Goal: Task Accomplishment & Management: Use online tool/utility

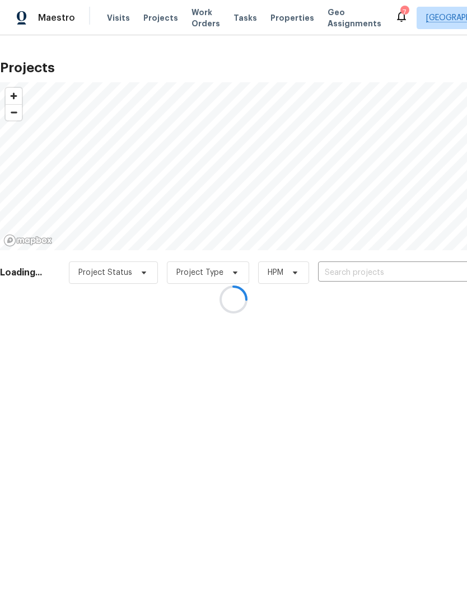
click at [387, 271] on div at bounding box center [233, 299] width 467 height 599
click at [351, 267] on div at bounding box center [233, 299] width 467 height 599
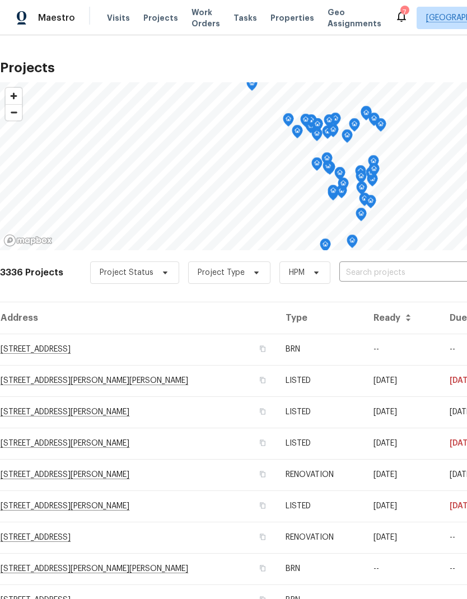
click at [388, 265] on input "text" at bounding box center [403, 272] width 128 height 17
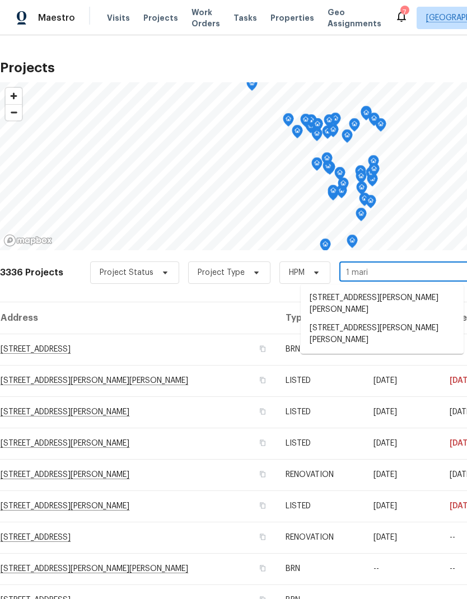
type input "1 [PERSON_NAME]"
click at [362, 298] on li "[STREET_ADDRESS][PERSON_NAME][PERSON_NAME]" at bounding box center [381, 304] width 163 height 31
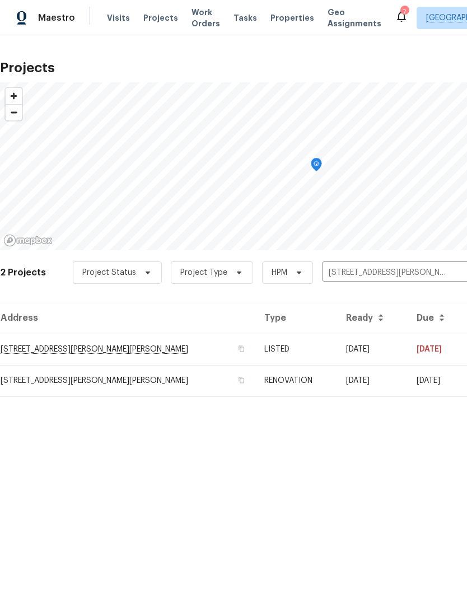
click at [57, 347] on td "[STREET_ADDRESS][PERSON_NAME][PERSON_NAME]" at bounding box center [127, 348] width 255 height 31
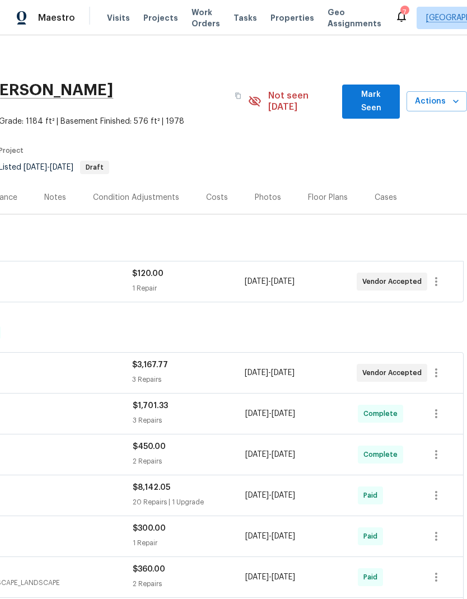
scroll to position [0, 166]
click at [455, 96] on icon "button" at bounding box center [455, 101] width 11 height 11
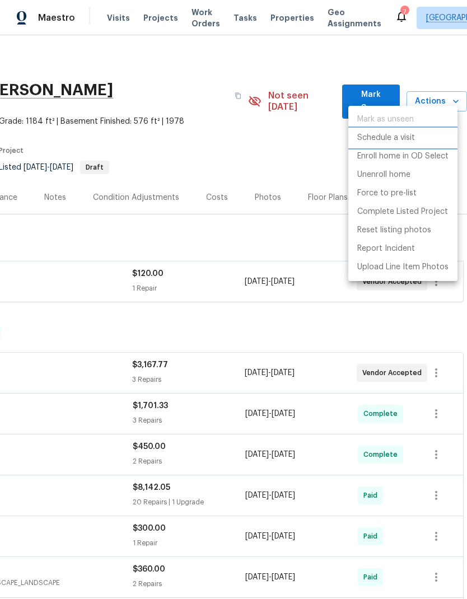
click at [405, 141] on p "Schedule a visit" at bounding box center [386, 138] width 58 height 12
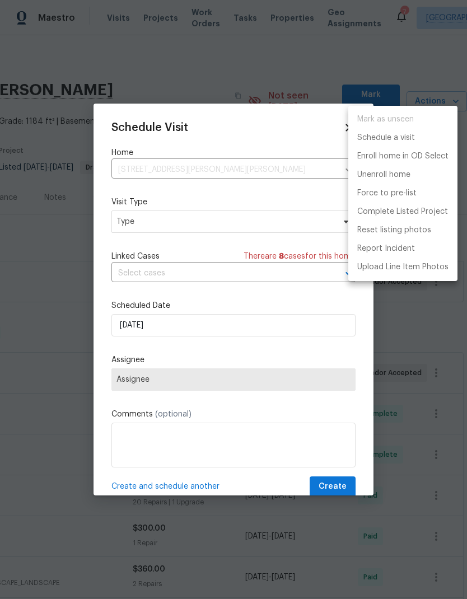
click at [162, 380] on div at bounding box center [233, 299] width 467 height 599
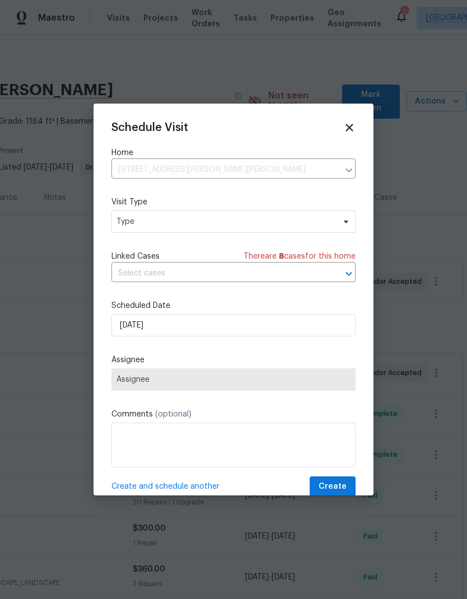
click at [156, 271] on input "text" at bounding box center [217, 273] width 213 height 17
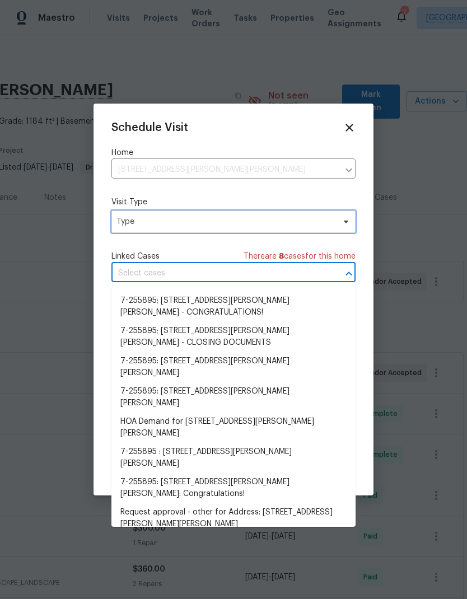
click at [162, 223] on span "Type" at bounding box center [225, 221] width 218 height 11
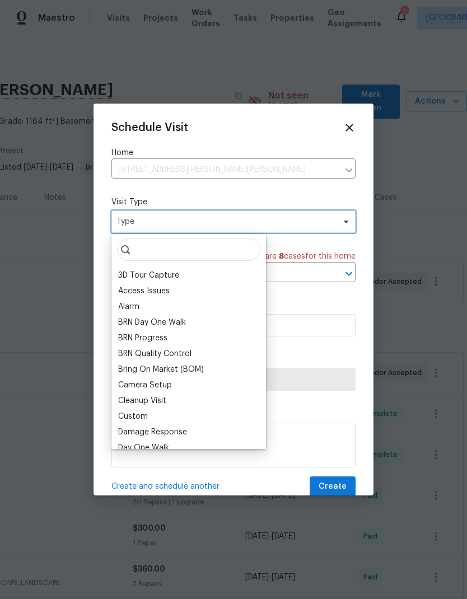
click at [159, 223] on span "Type" at bounding box center [225, 221] width 218 height 11
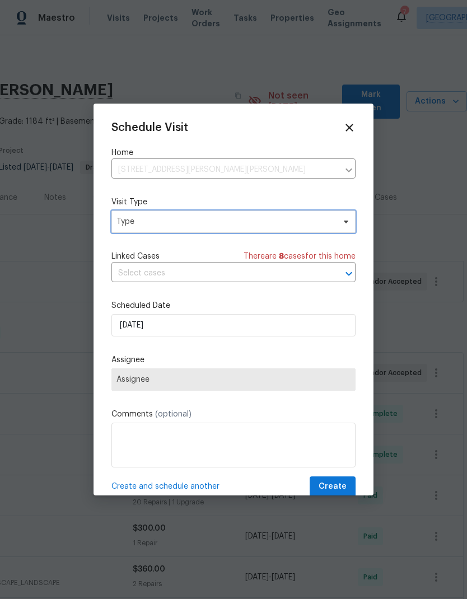
click at [153, 224] on span "Type" at bounding box center [225, 221] width 218 height 11
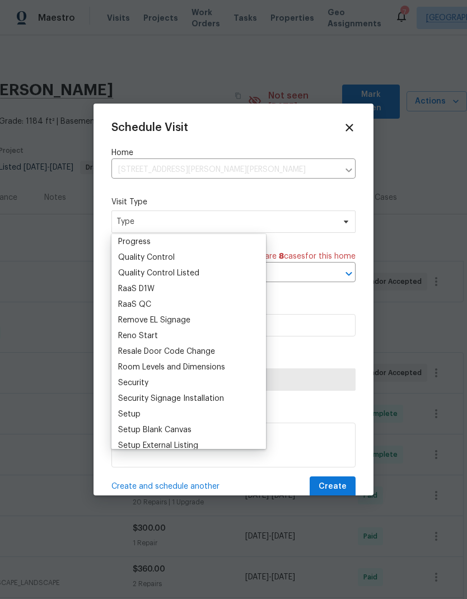
scroll to position [755, 0]
click at [143, 409] on div "Setup" at bounding box center [189, 413] width 148 height 16
click at [134, 412] on div "Setup" at bounding box center [129, 412] width 22 height 11
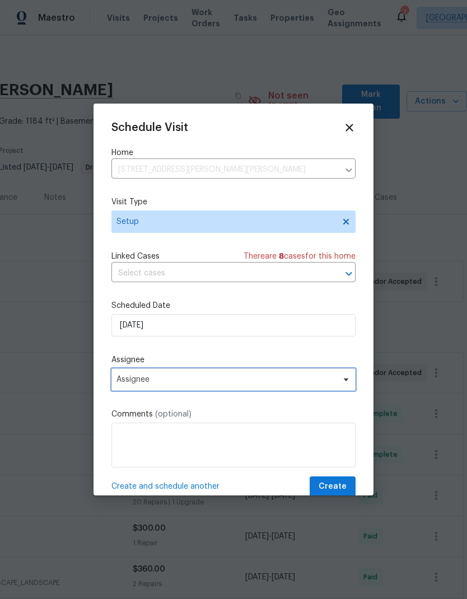
click at [145, 382] on span "Assignee" at bounding box center [225, 379] width 219 height 9
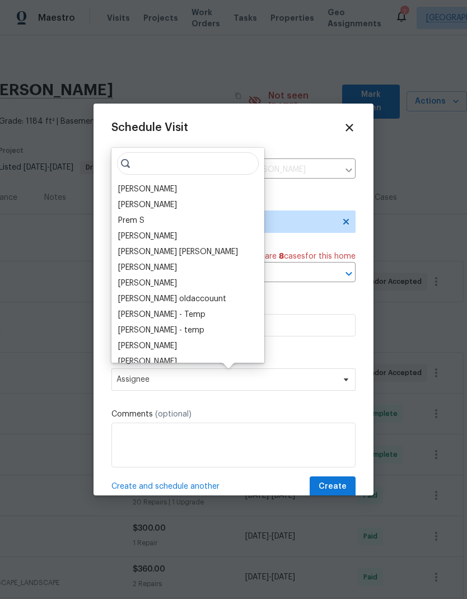
click at [161, 186] on div "[PERSON_NAME]" at bounding box center [188, 189] width 146 height 16
click at [143, 188] on div "[PERSON_NAME]" at bounding box center [147, 188] width 59 height 11
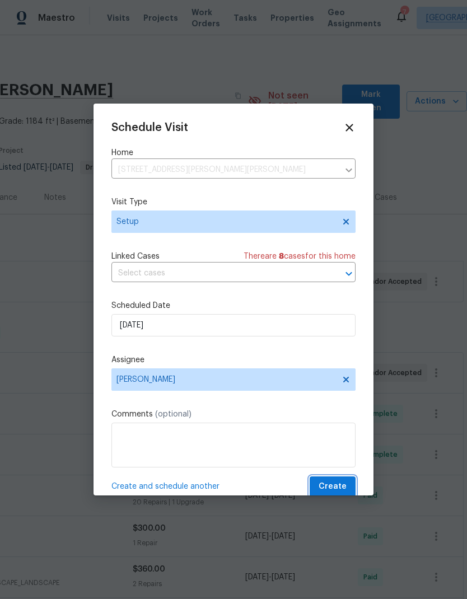
click at [338, 485] on span "Create" at bounding box center [332, 486] width 28 height 14
